Goal: Task Accomplishment & Management: Use online tool/utility

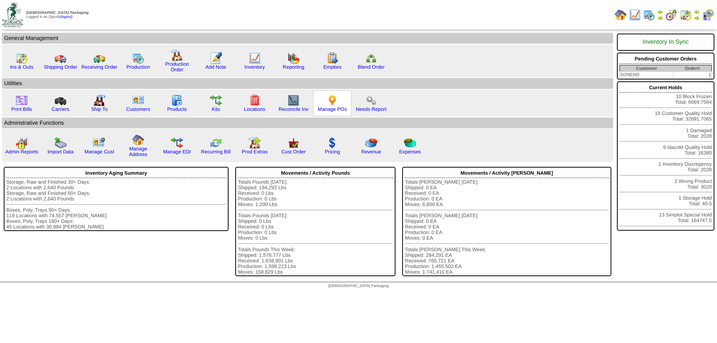
click at [327, 103] on img at bounding box center [332, 100] width 12 height 12
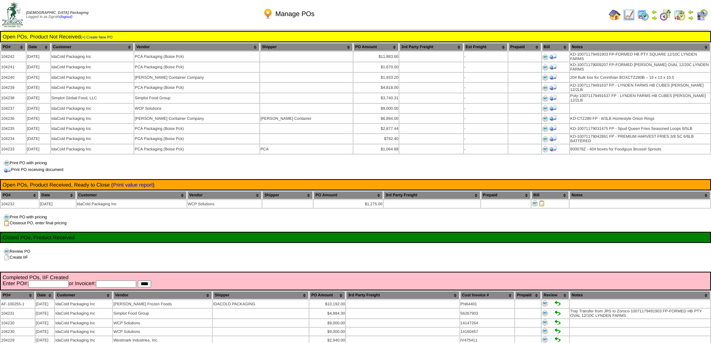
click at [615, 17] on img at bounding box center [615, 15] width 12 height 12
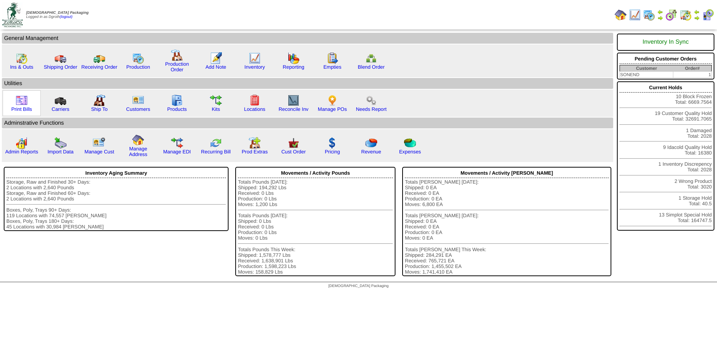
click at [22, 103] on img at bounding box center [22, 100] width 12 height 12
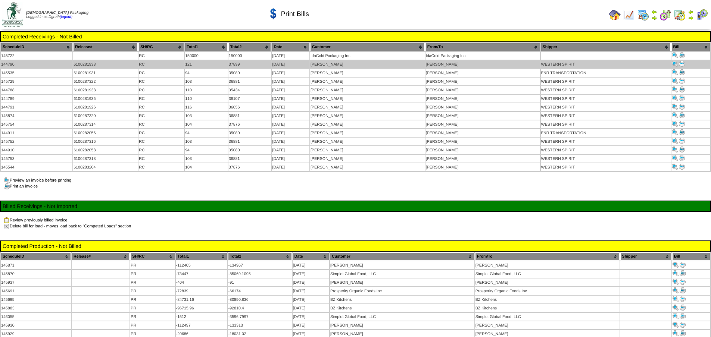
click at [683, 63] on img at bounding box center [682, 64] width 6 height 6
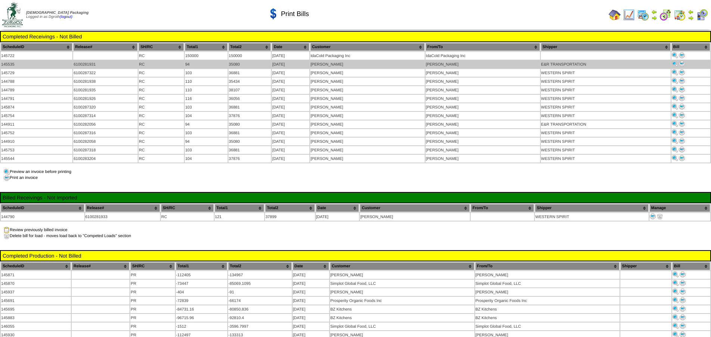
click at [681, 62] on img at bounding box center [682, 64] width 6 height 6
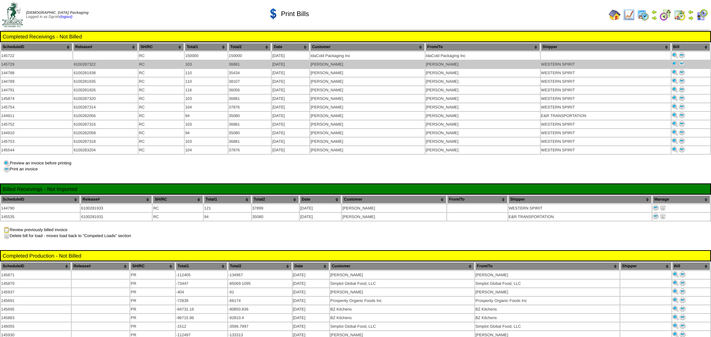
click at [684, 66] on img at bounding box center [682, 64] width 6 height 6
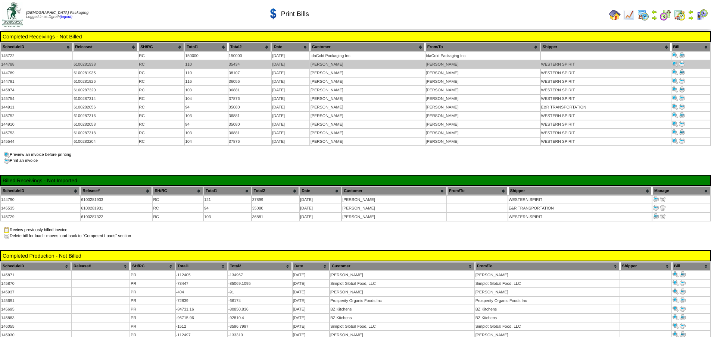
click at [682, 65] on img at bounding box center [682, 64] width 6 height 6
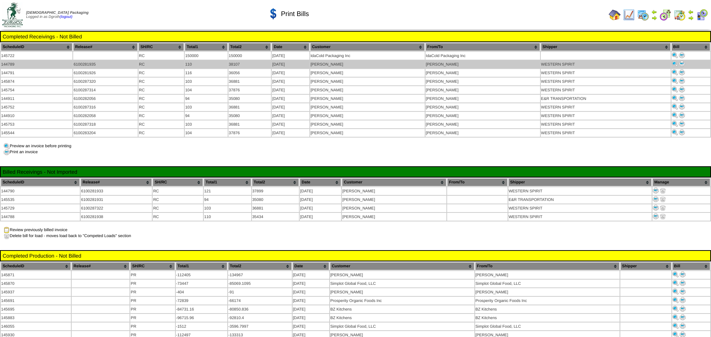
click at [682, 65] on img at bounding box center [682, 64] width 6 height 6
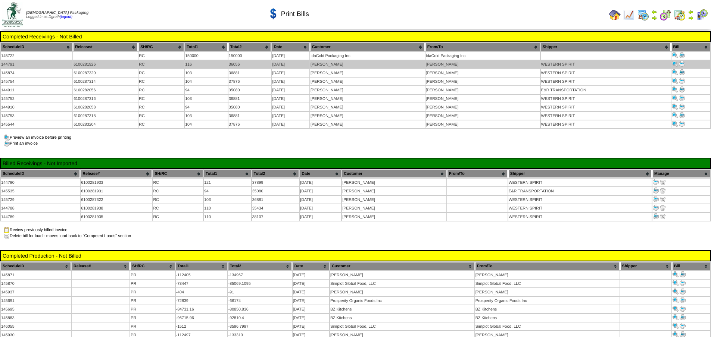
click at [682, 65] on img at bounding box center [682, 64] width 6 height 6
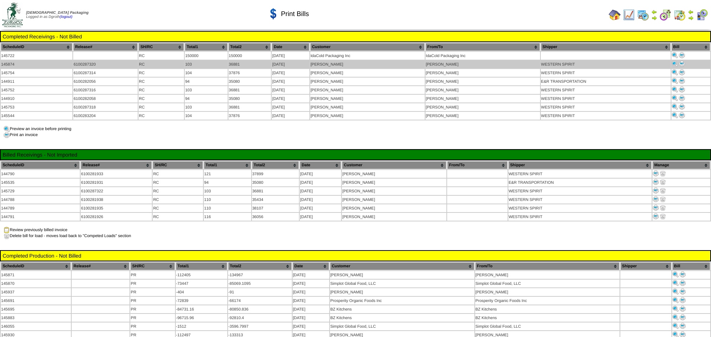
click at [684, 63] on img at bounding box center [682, 64] width 6 height 6
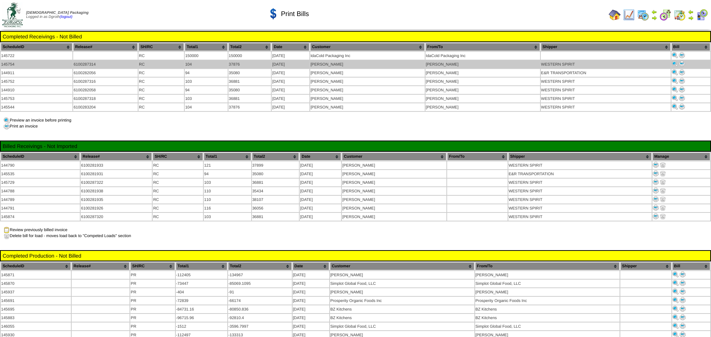
click at [684, 64] on img at bounding box center [682, 64] width 6 height 6
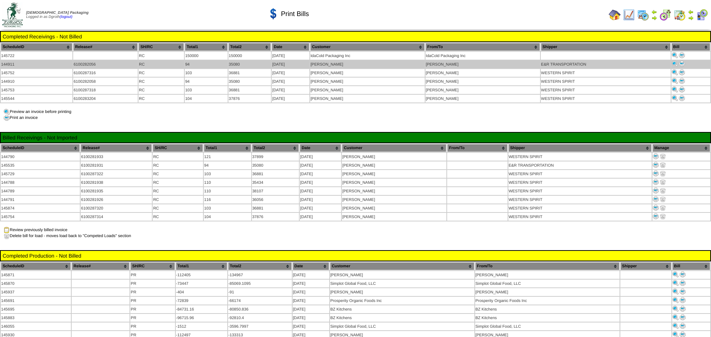
click at [682, 63] on img at bounding box center [682, 64] width 6 height 6
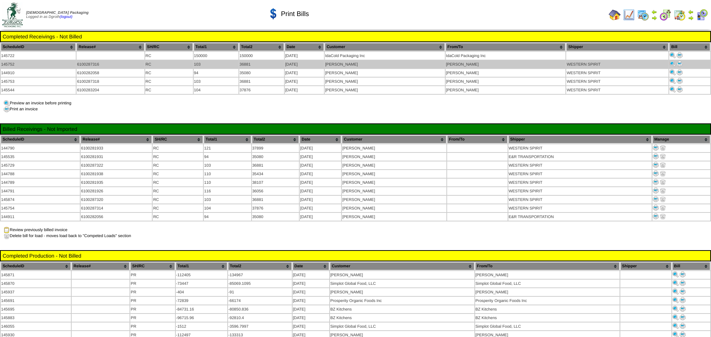
click at [681, 63] on img at bounding box center [680, 64] width 6 height 6
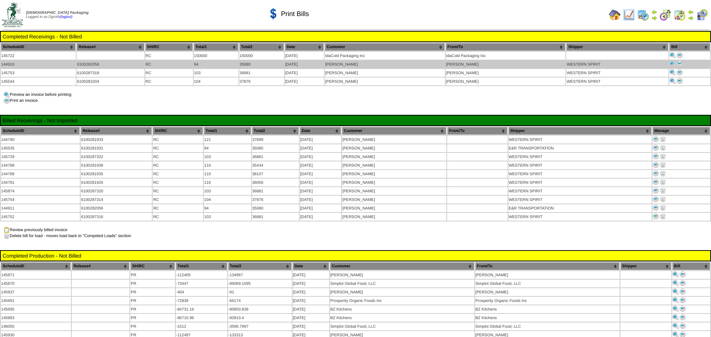
click at [681, 63] on img at bounding box center [680, 64] width 6 height 6
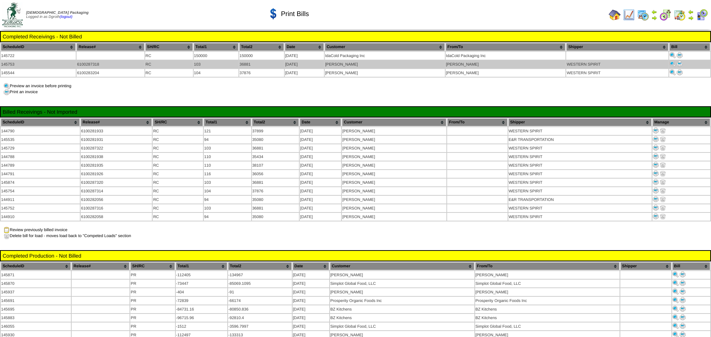
click at [681, 64] on img at bounding box center [680, 64] width 6 height 6
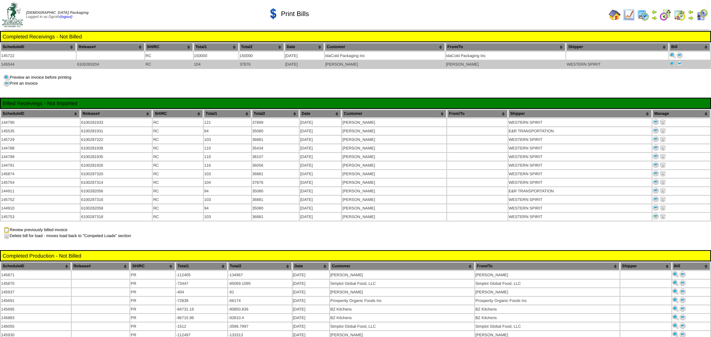
click at [680, 65] on img at bounding box center [680, 64] width 6 height 6
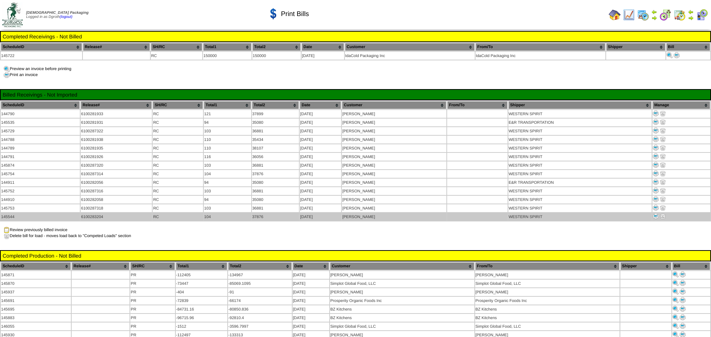
scroll to position [130, 0]
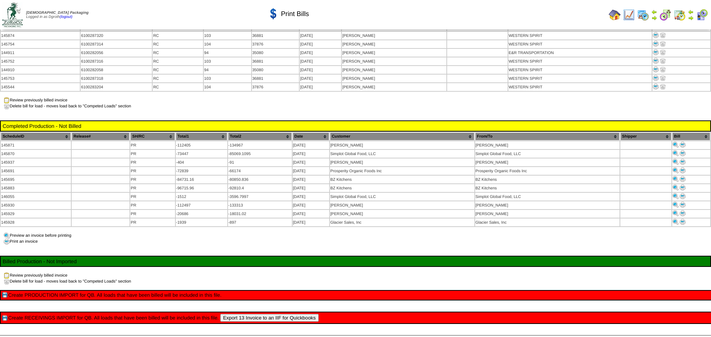
click at [274, 314] on button "Export 13 Invoice to an IIF for Quickbooks" at bounding box center [269, 318] width 99 height 8
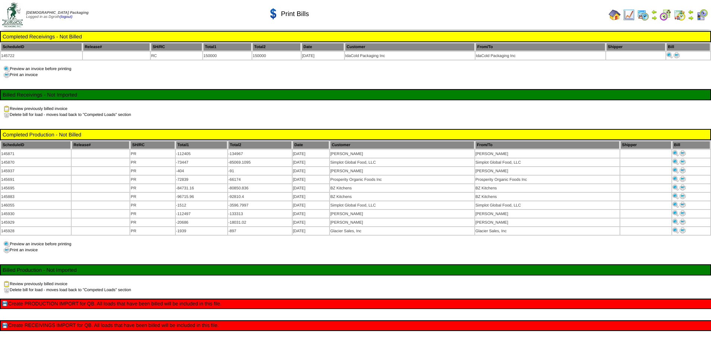
scroll to position [12, 0]
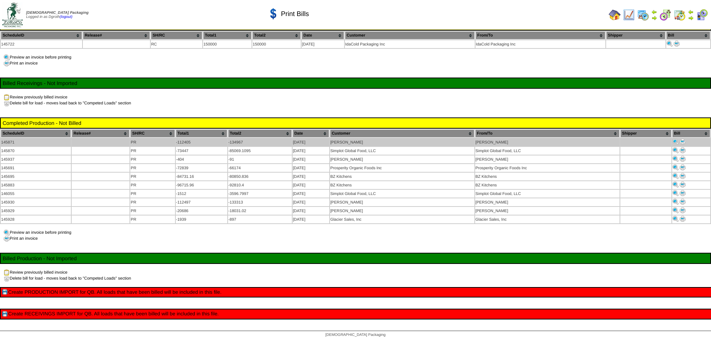
click at [681, 139] on img at bounding box center [683, 142] width 6 height 6
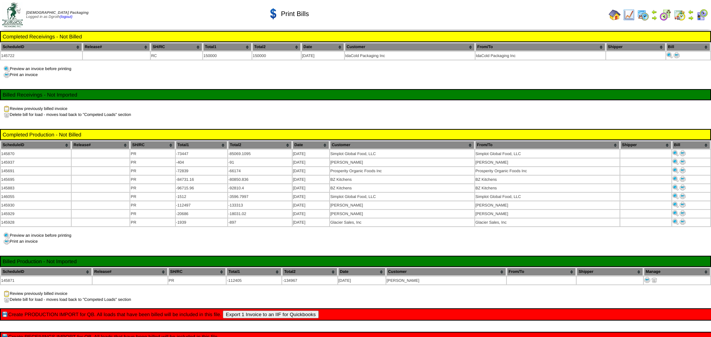
scroll to position [12, 0]
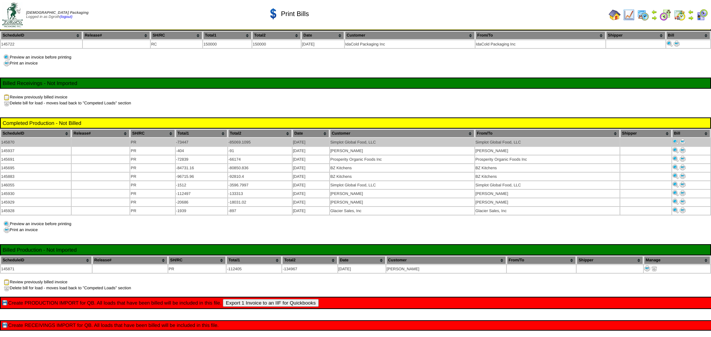
click at [682, 142] on img at bounding box center [683, 142] width 6 height 6
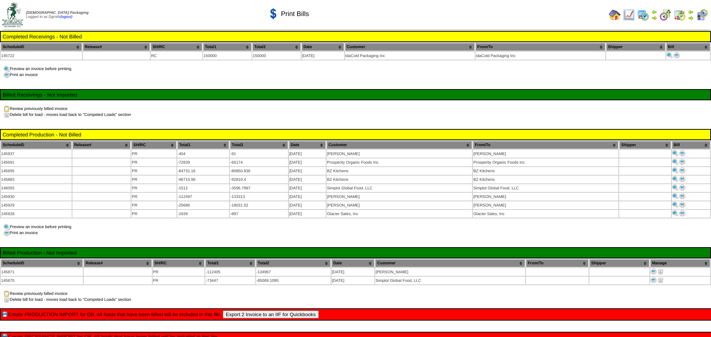
scroll to position [12, 0]
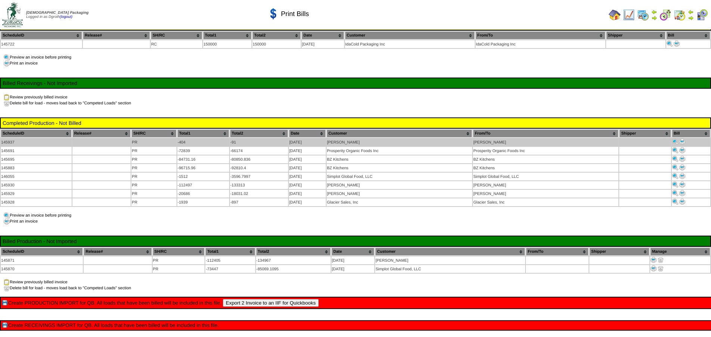
click at [682, 142] on img at bounding box center [682, 142] width 6 height 6
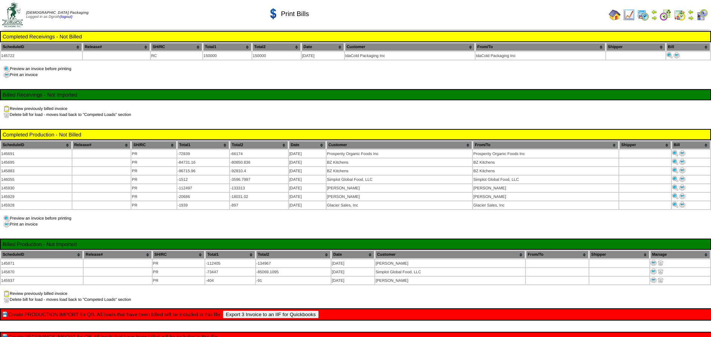
scroll to position [12, 0]
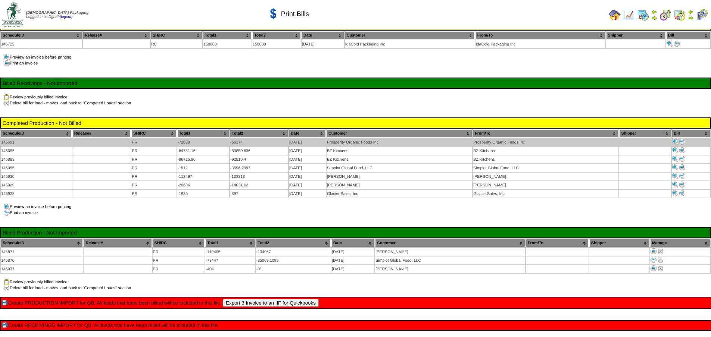
click at [684, 140] on img at bounding box center [682, 142] width 6 height 6
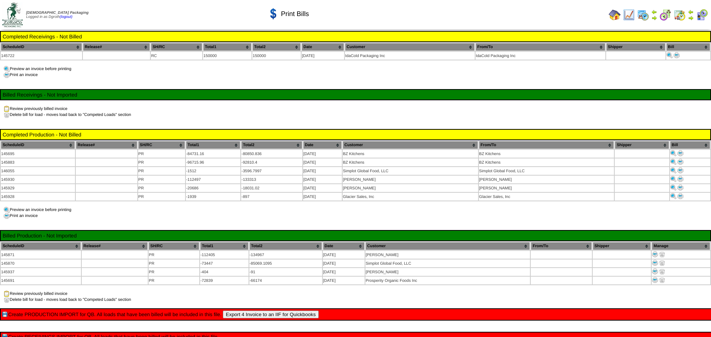
scroll to position [12, 0]
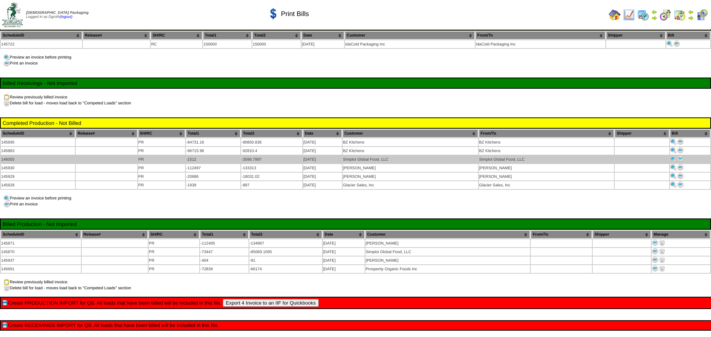
click at [682, 158] on img at bounding box center [681, 159] width 6 height 6
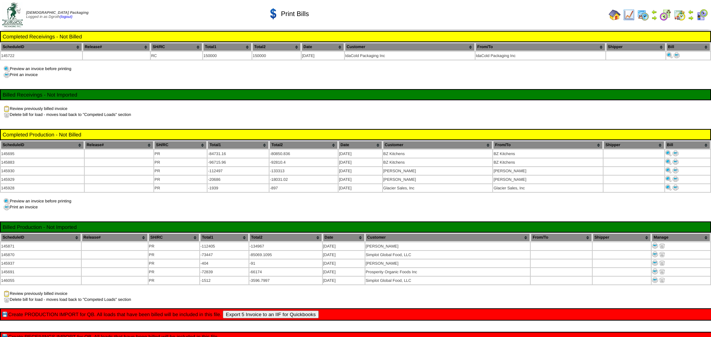
scroll to position [12, 0]
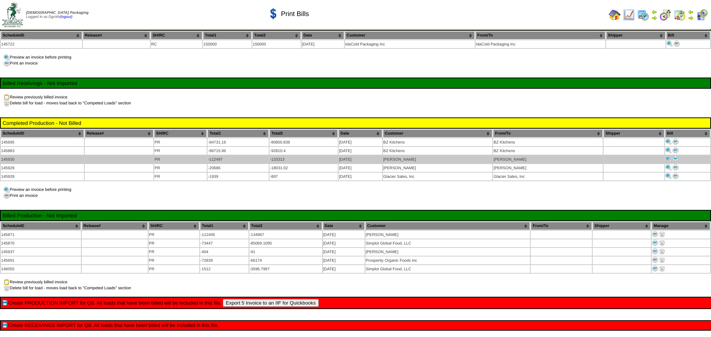
click at [675, 159] on img at bounding box center [676, 159] width 6 height 6
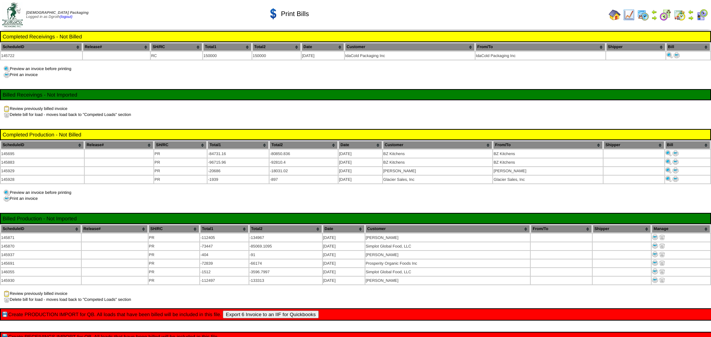
scroll to position [12, 0]
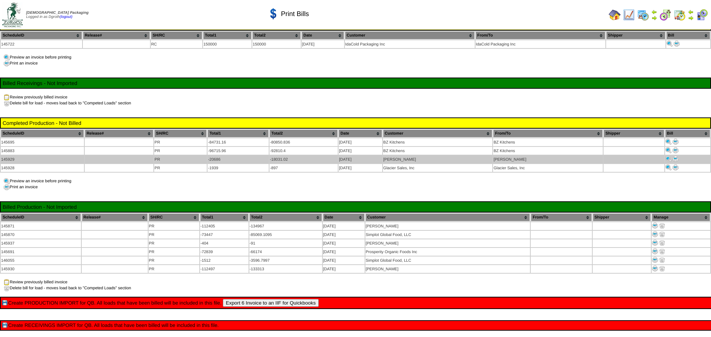
click at [675, 159] on img at bounding box center [676, 159] width 6 height 6
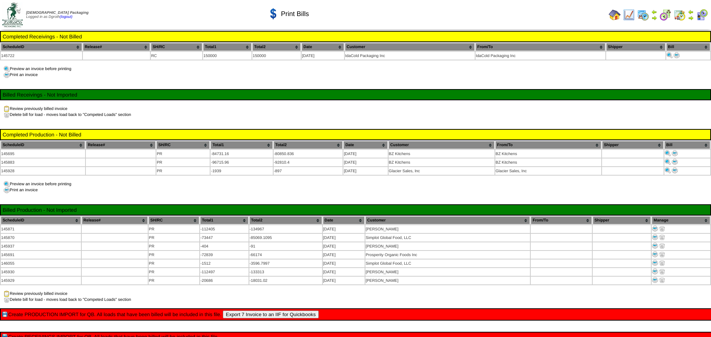
scroll to position [12, 0]
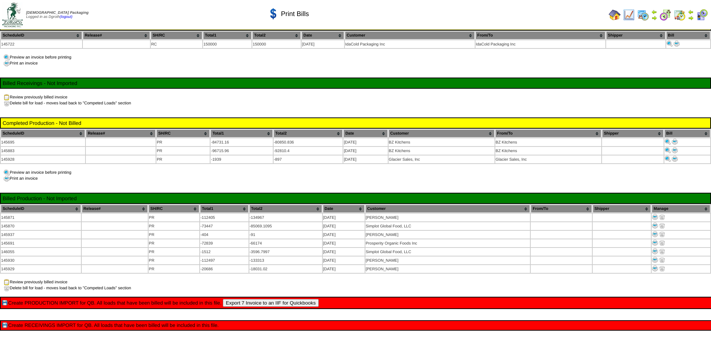
click at [293, 300] on button "Export 7 Invoice to an IIF for Quickbooks" at bounding box center [271, 303] width 96 height 8
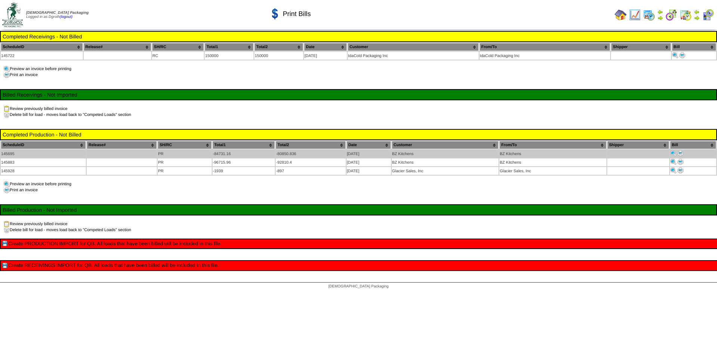
click at [681, 152] on img at bounding box center [680, 153] width 6 height 6
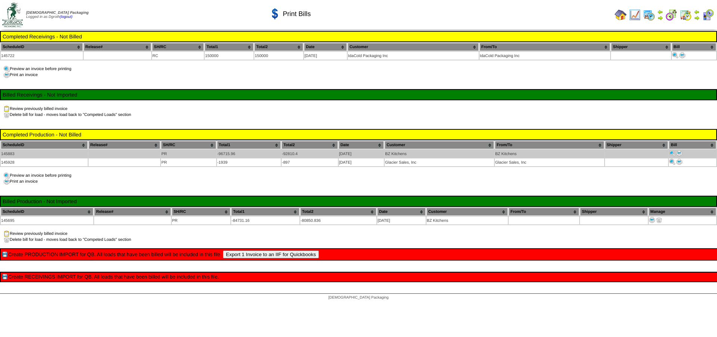
click at [680, 152] on img at bounding box center [679, 153] width 6 height 6
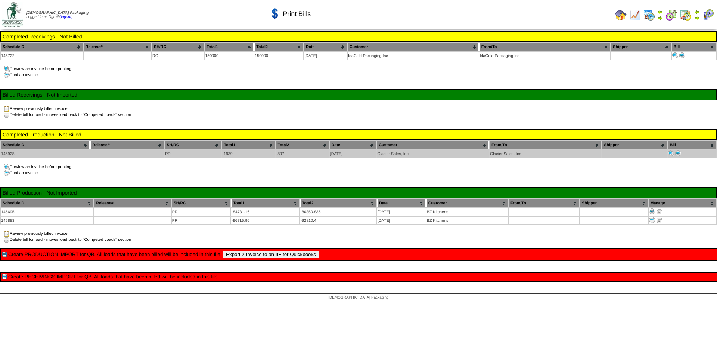
click at [678, 153] on img at bounding box center [678, 153] width 6 height 6
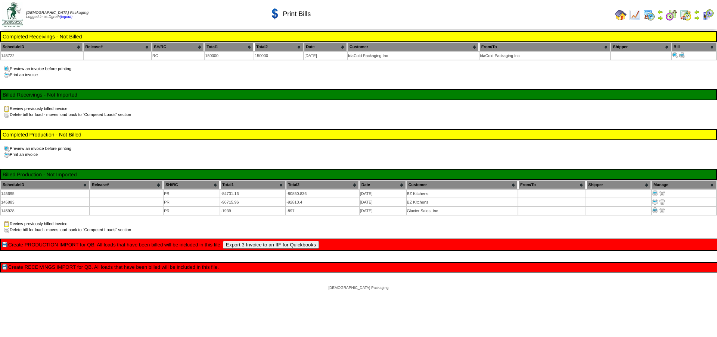
click at [623, 18] on img at bounding box center [620, 15] width 12 height 12
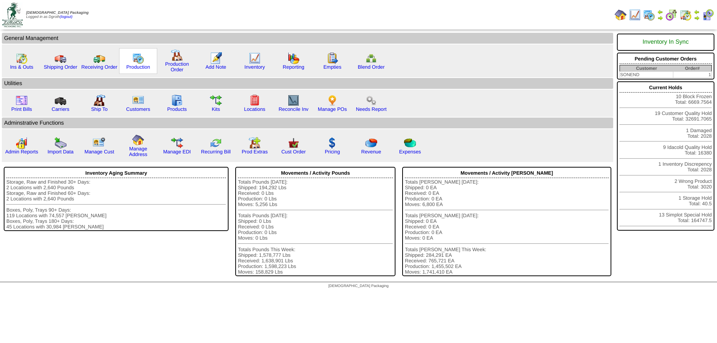
click at [135, 59] on img at bounding box center [138, 58] width 12 height 12
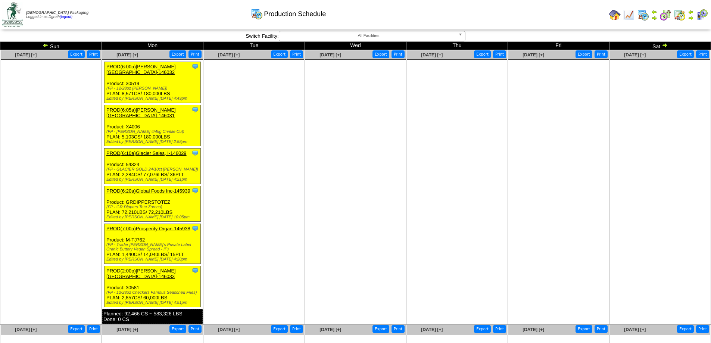
click at [608, 14] on td at bounding box center [614, 14] width 13 height 13
click at [610, 15] on img at bounding box center [615, 15] width 12 height 12
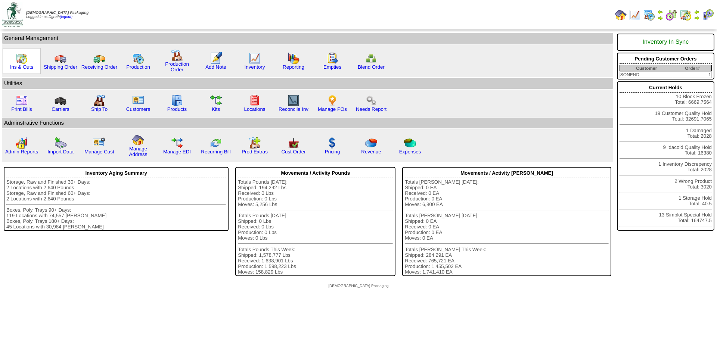
click at [20, 63] on img at bounding box center [22, 58] width 12 height 12
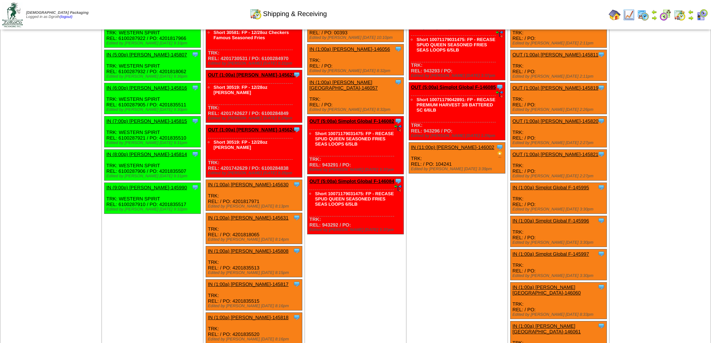
scroll to position [1790, 0]
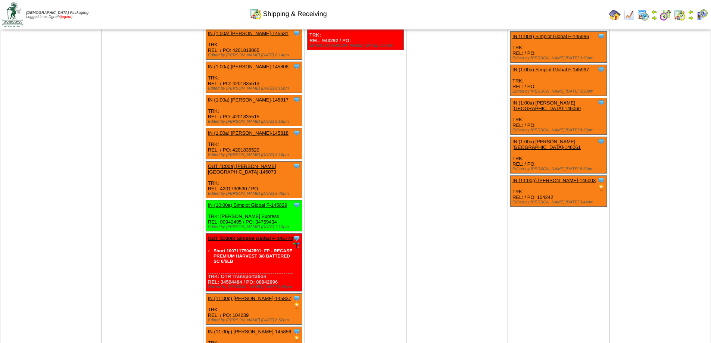
click at [71, 17] on link "(logout)" at bounding box center [66, 17] width 13 height 4
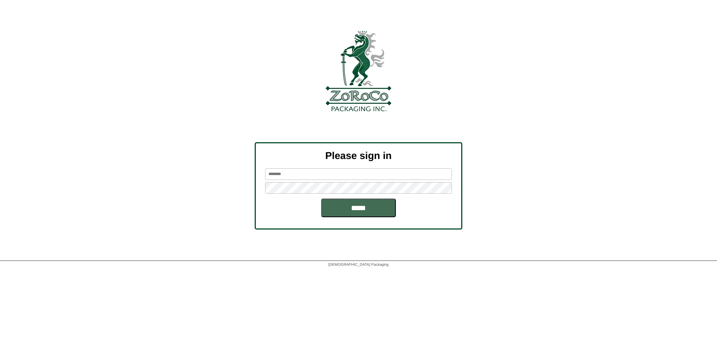
type input "******"
click at [365, 213] on input "*****" at bounding box center [358, 208] width 75 height 19
